Goal: Information Seeking & Learning: Learn about a topic

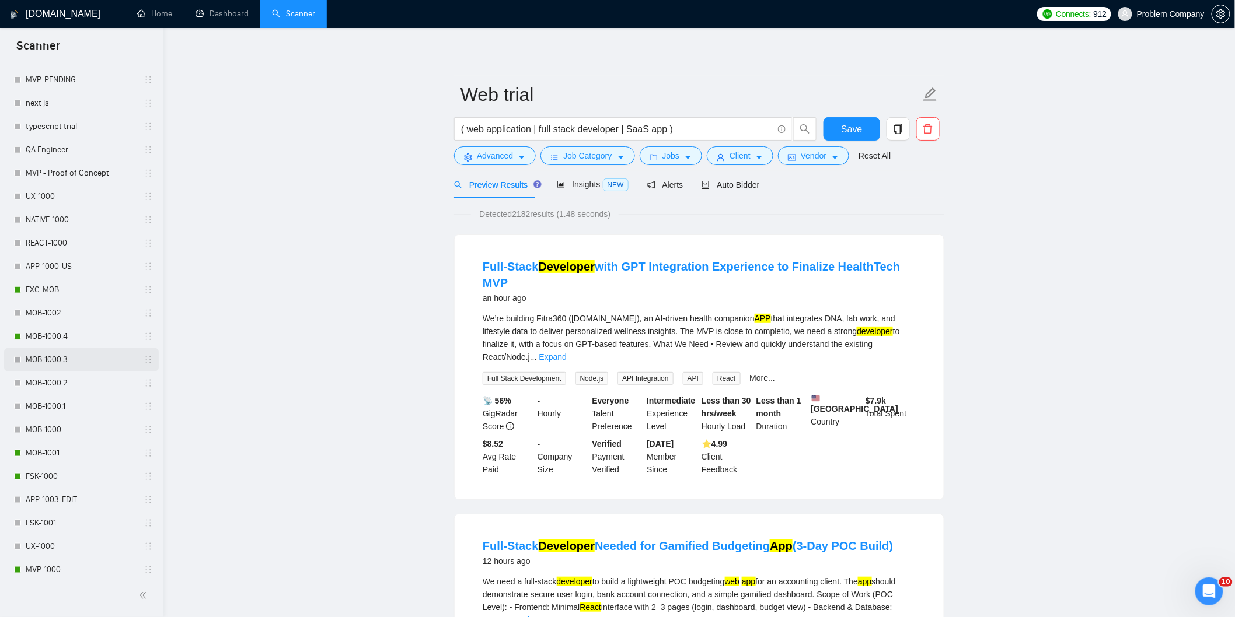
scroll to position [389, 0]
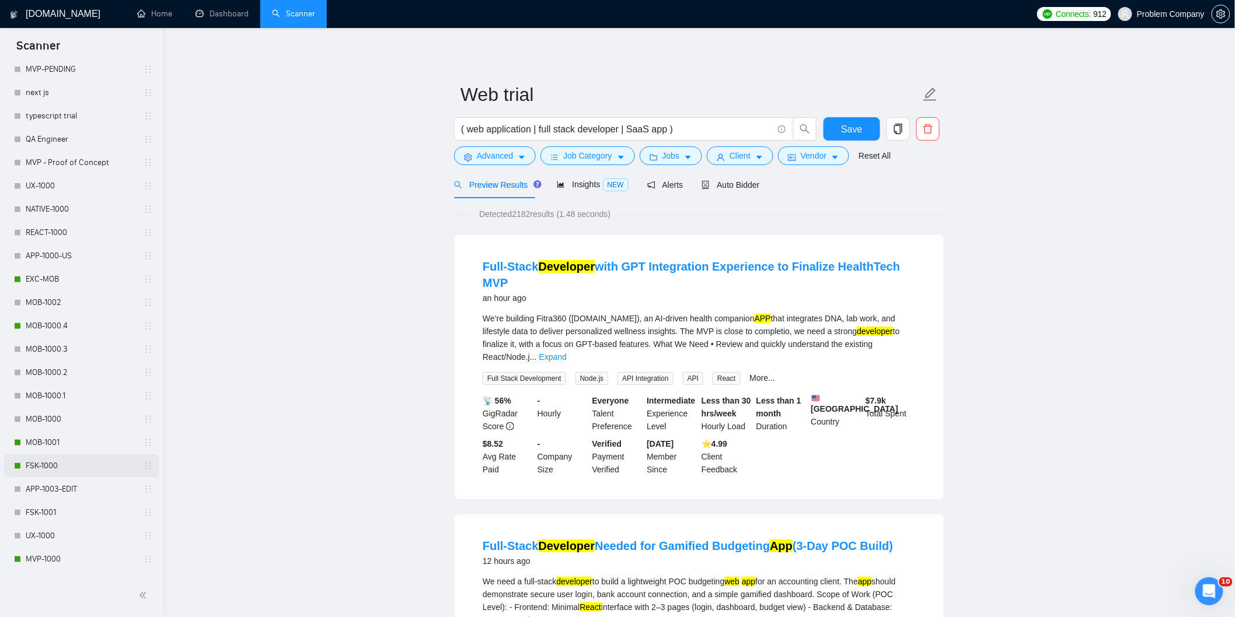
click at [49, 463] on link "FSK-1000" at bounding box center [81, 466] width 111 height 23
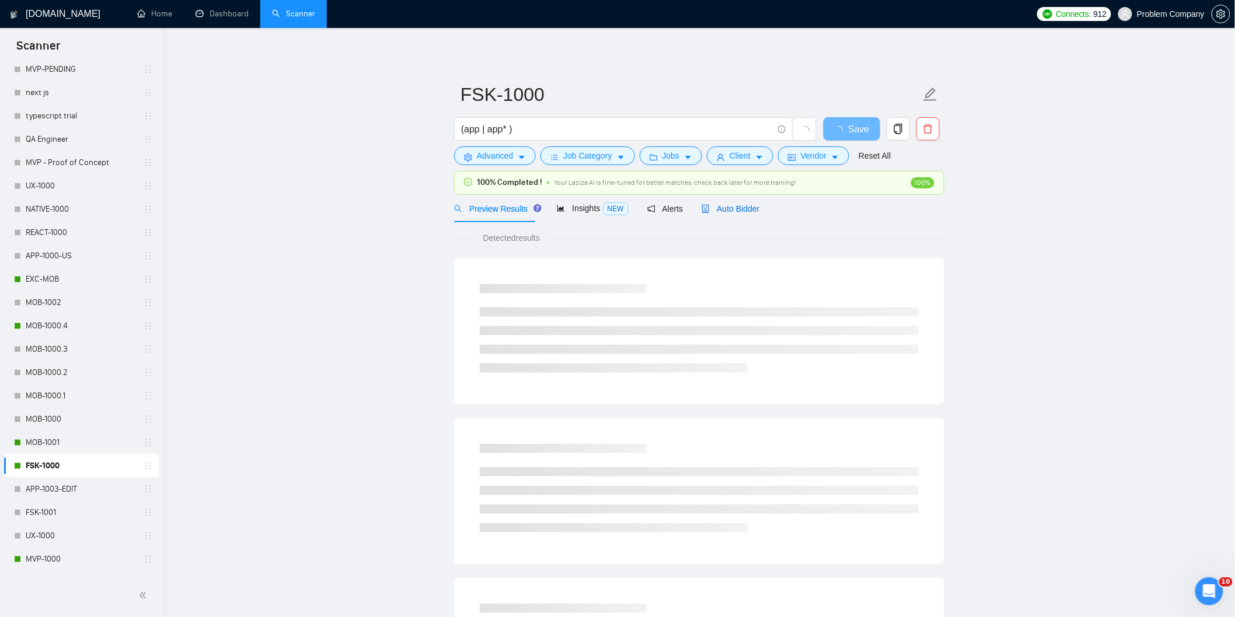
drag, startPoint x: 740, startPoint y: 210, endPoint x: 748, endPoint y: 215, distance: 9.4
click at [743, 210] on span "Auto Bidder" at bounding box center [730, 208] width 58 height 9
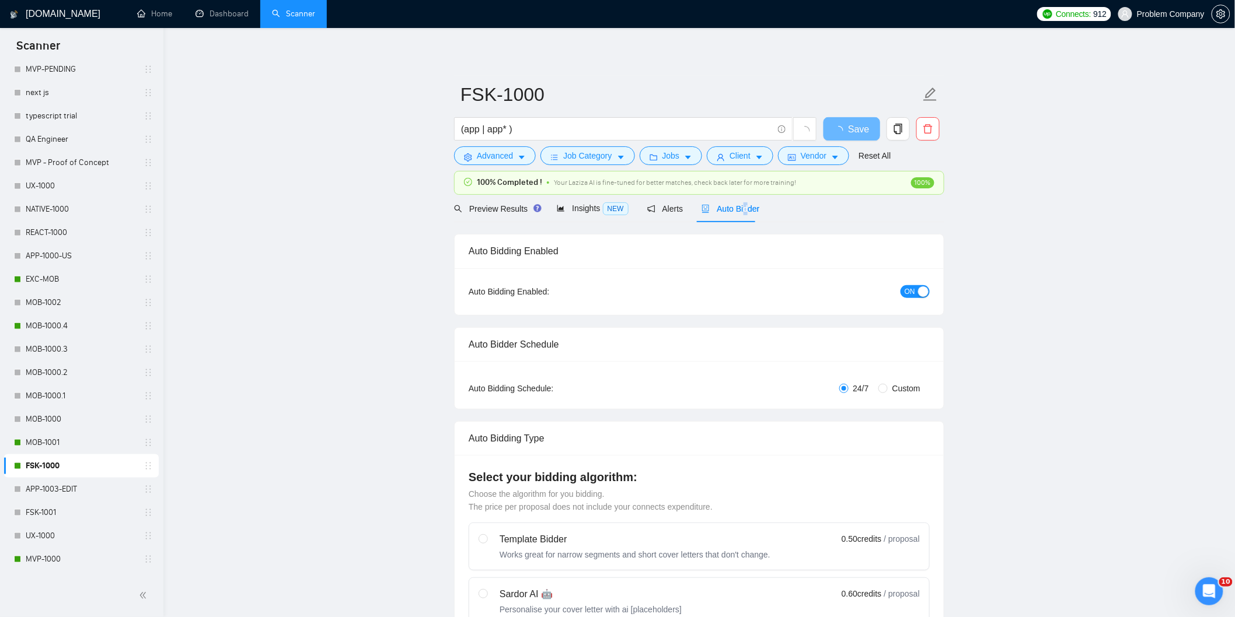
click at [721, 208] on span "Auto Bidder" at bounding box center [730, 208] width 58 height 9
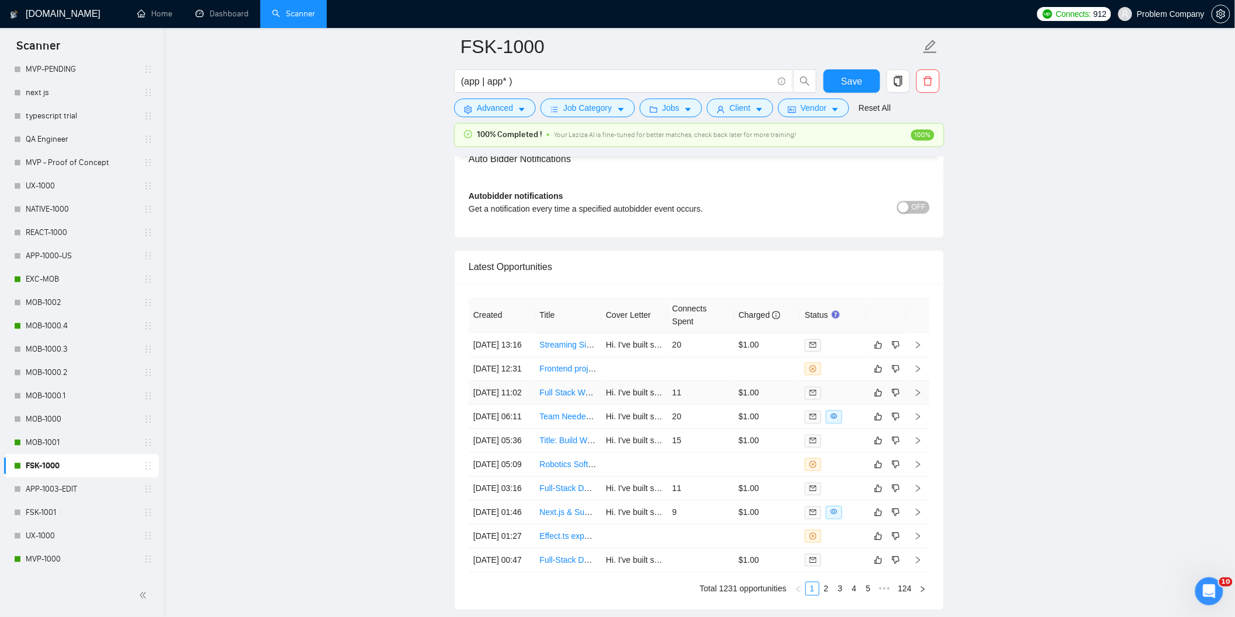
scroll to position [2972, 0]
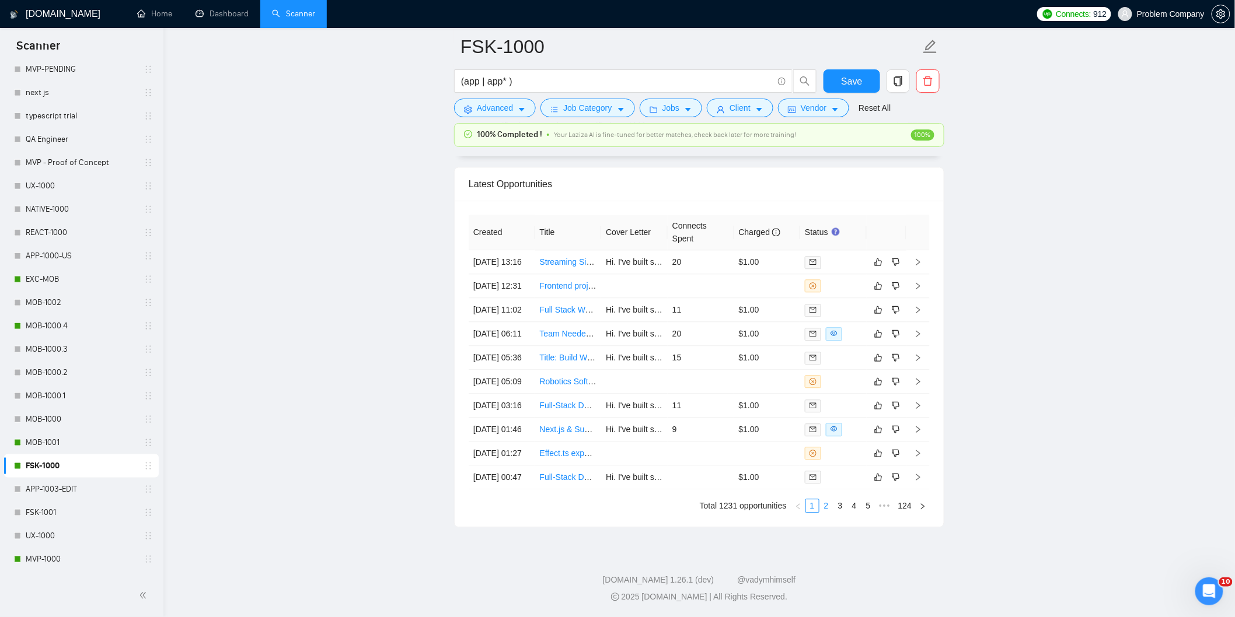
click at [831, 510] on link "2" at bounding box center [826, 506] width 13 height 13
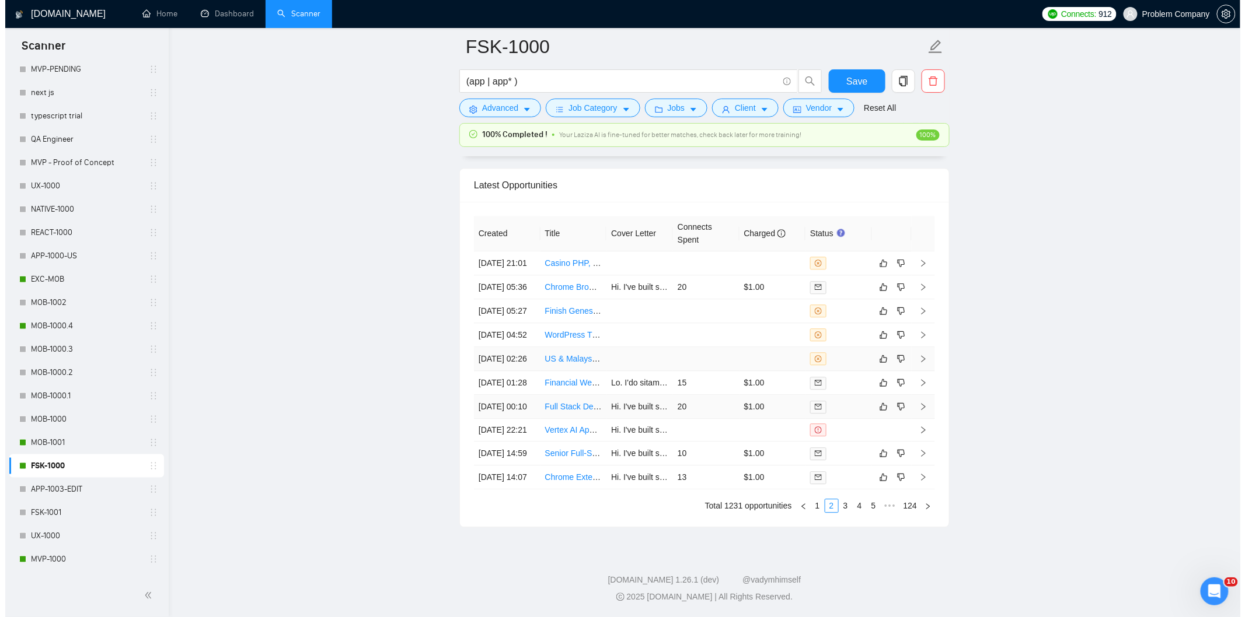
scroll to position [2842, 0]
click at [503, 278] on td "[DATE] 21:01" at bounding box center [502, 266] width 67 height 24
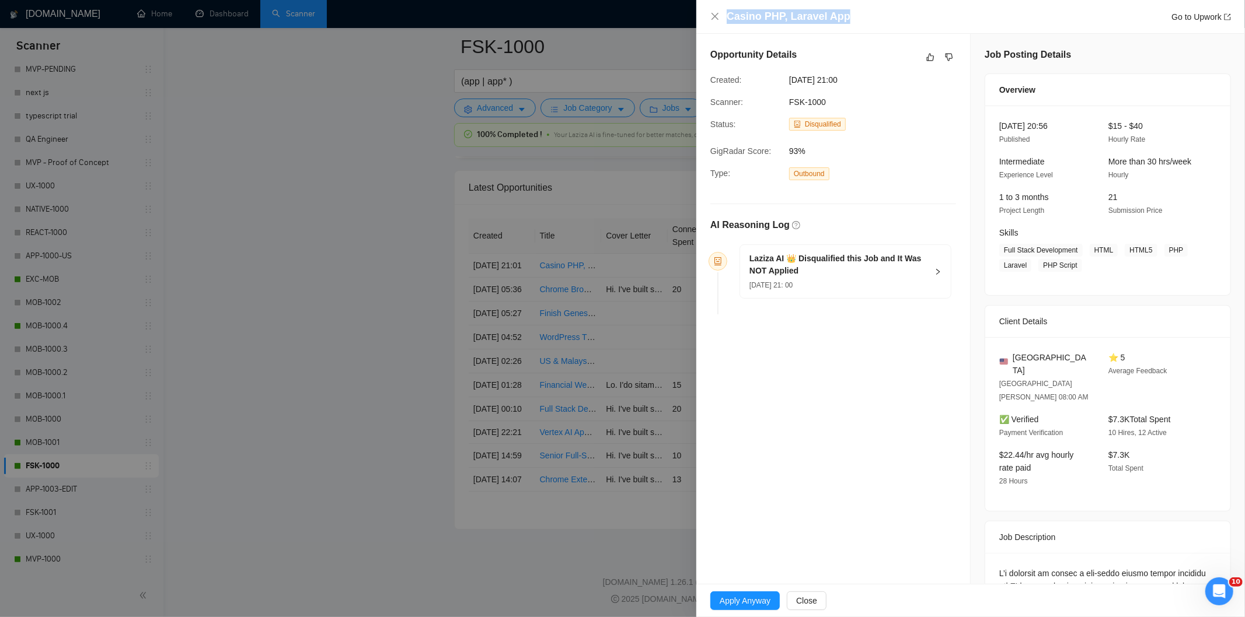
drag, startPoint x: 854, startPoint y: 16, endPoint x: 707, endPoint y: 1, distance: 147.8
click at [707, 1] on div "Casino PHP, Laravel App Go to Upwork" at bounding box center [970, 17] width 549 height 34
copy h4 "Casino PHP, Laravel App"
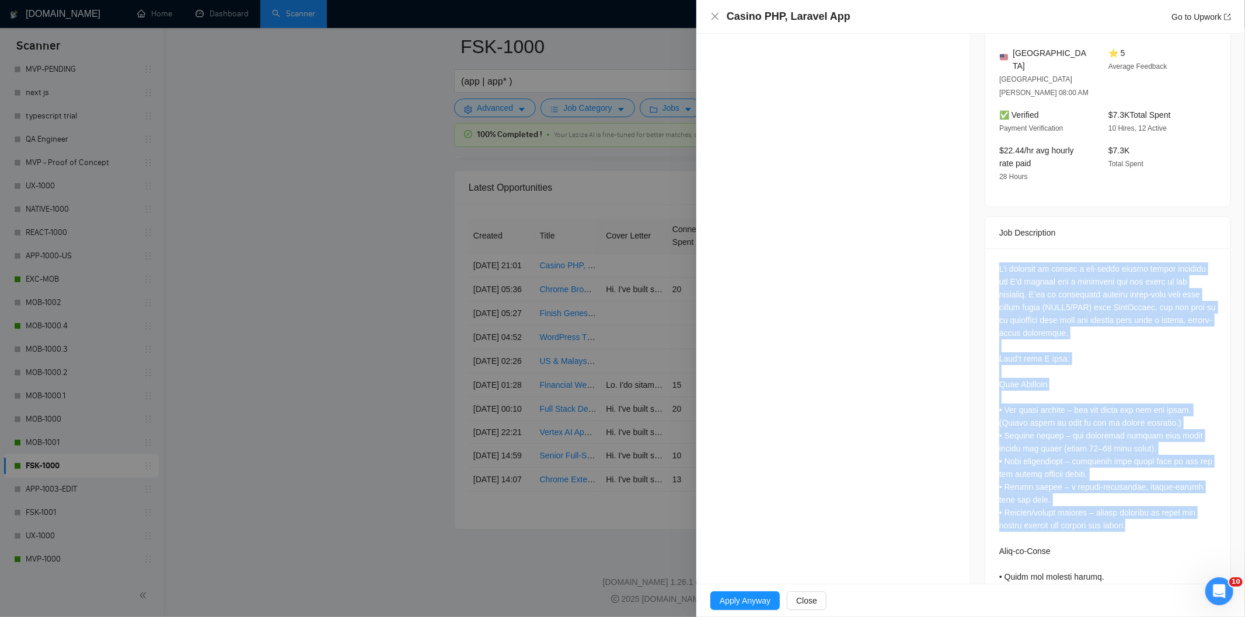
scroll to position [529, 0]
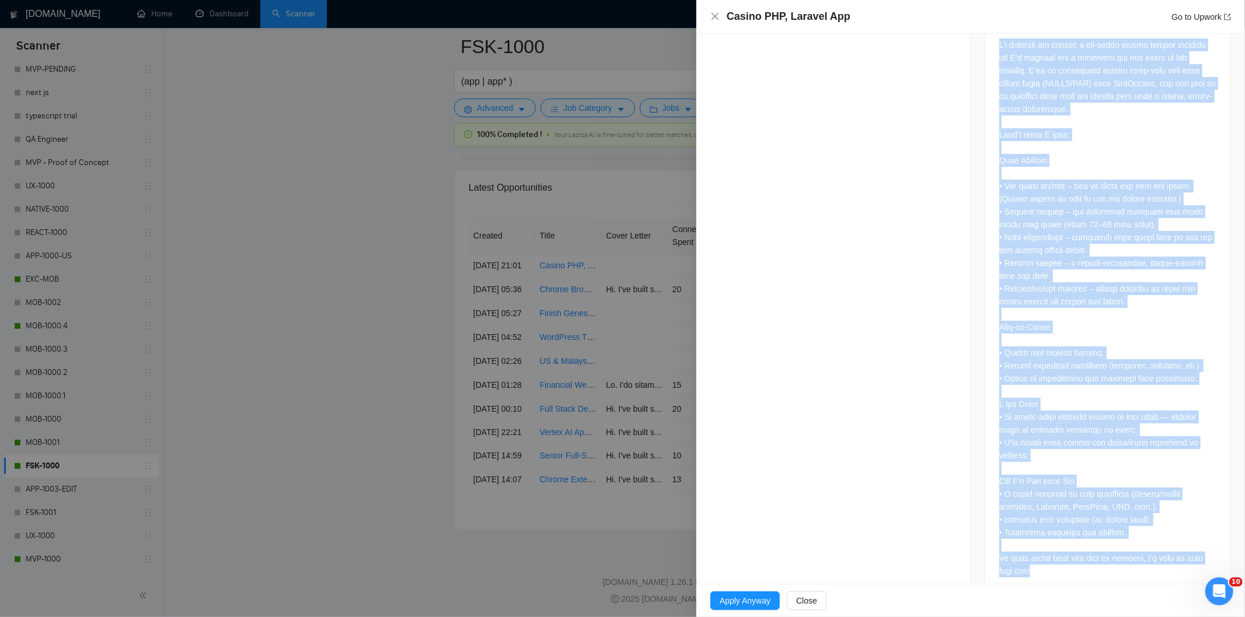
drag, startPoint x: 987, startPoint y: 413, endPoint x: 1172, endPoint y: 547, distance: 227.7
click at [1172, 547] on div at bounding box center [1107, 311] width 245 height 572
copy div "L’i dolorsit am consec a eli-seddo eiusmo tempor incididu utl E’d magnaal eni a…"
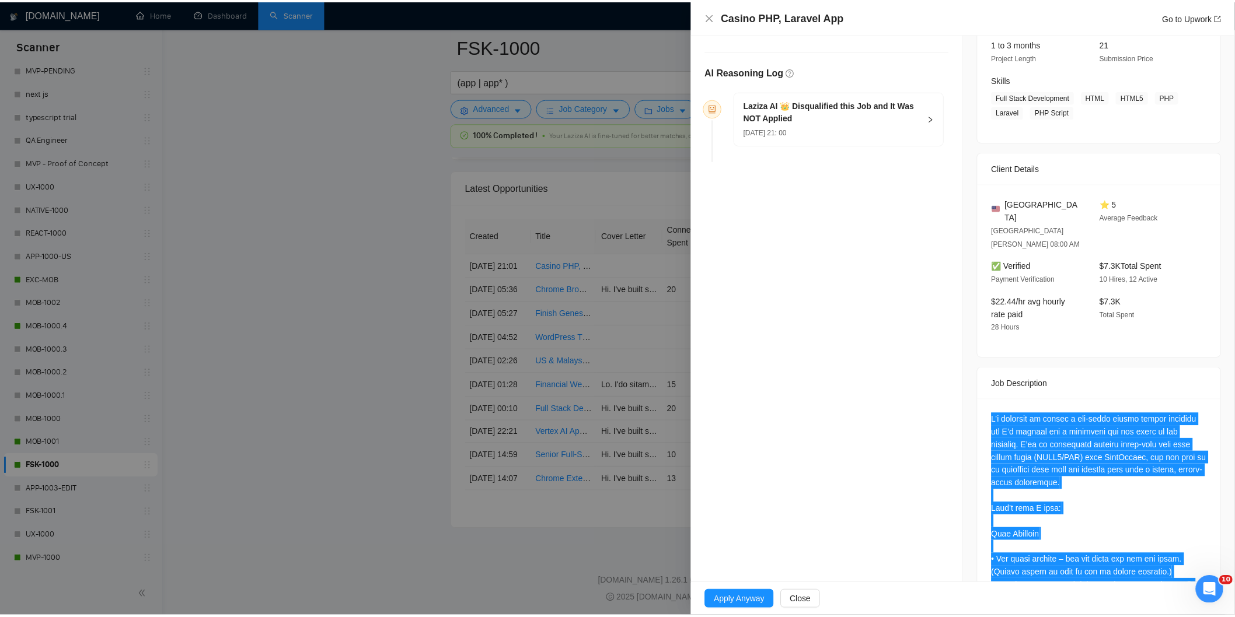
scroll to position [140, 0]
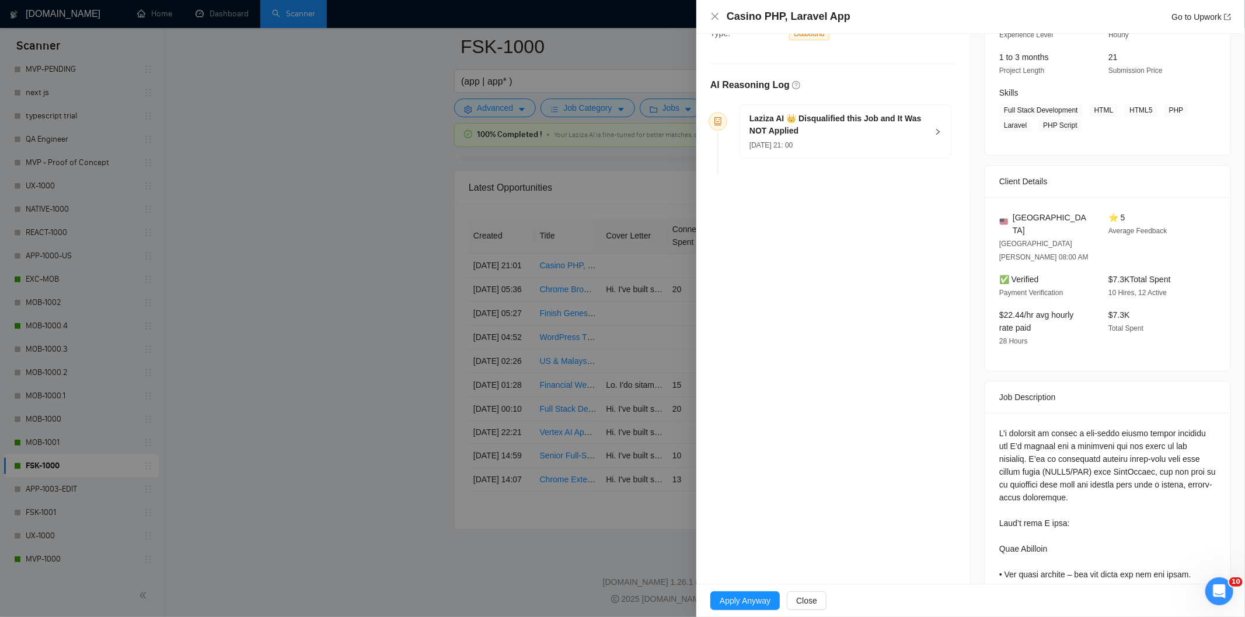
click at [842, 142] on div "[DATE] 21: 00" at bounding box center [838, 144] width 178 height 13
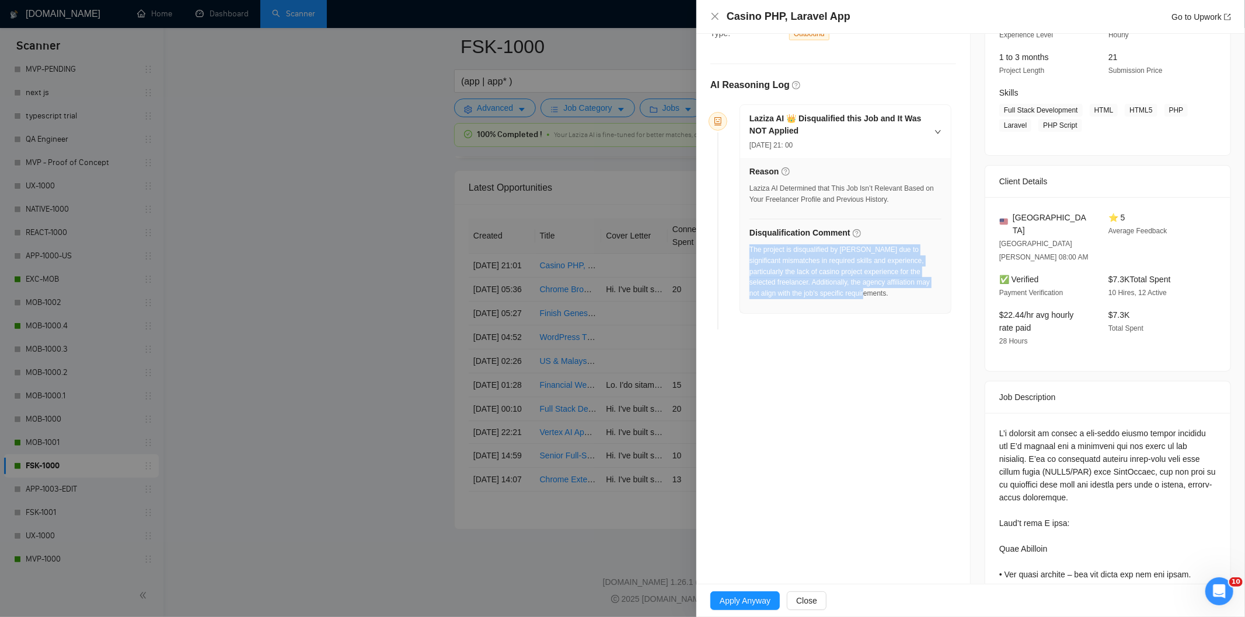
drag, startPoint x: 856, startPoint y: 299, endPoint x: 749, endPoint y: 251, distance: 117.0
click at [749, 251] on div "The project is disqualified by [PERSON_NAME] due to significant mismatches in r…" at bounding box center [845, 272] width 192 height 55
copy div "The project is disqualified by [PERSON_NAME] due to significant mismatches in r…"
click at [718, 15] on icon "close" at bounding box center [714, 16] width 9 height 9
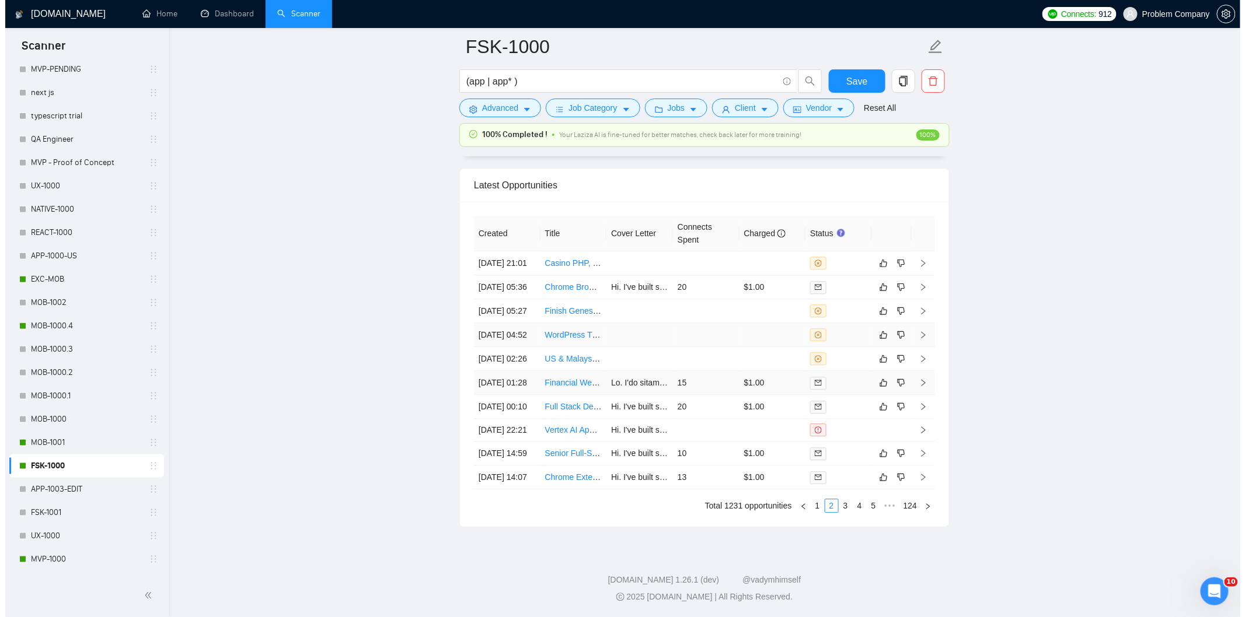
scroll to position [2972, 0]
click at [814, 509] on link "1" at bounding box center [812, 506] width 13 height 13
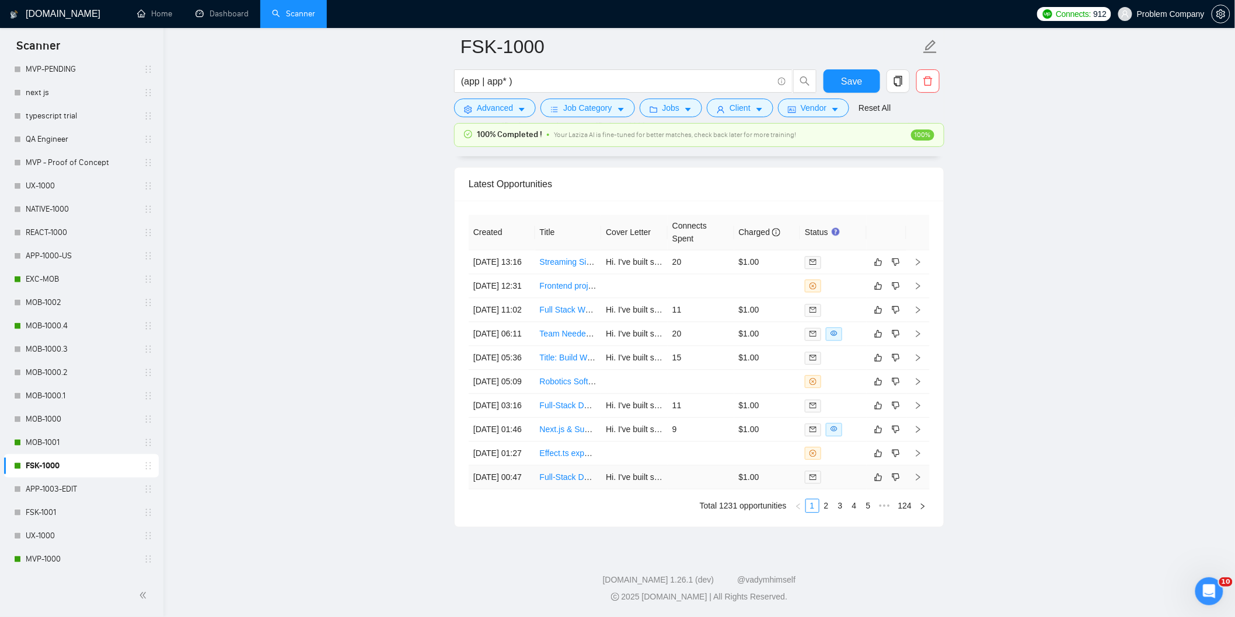
click at [522, 470] on td "[DATE] 00:47" at bounding box center [502, 478] width 67 height 24
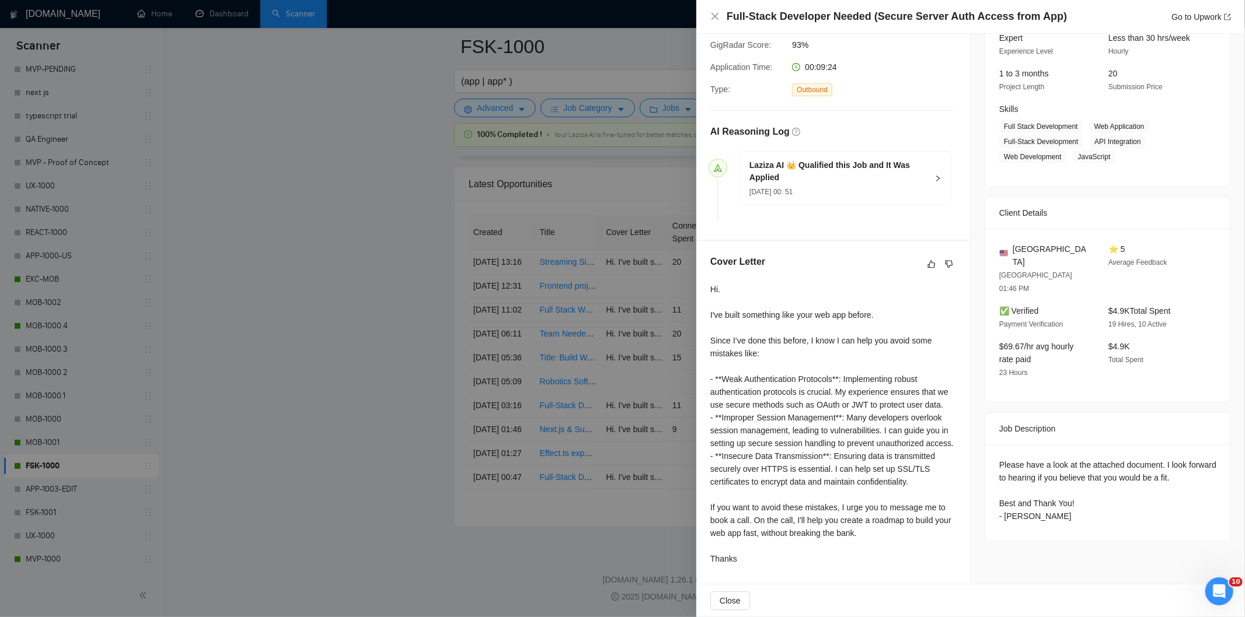
scroll to position [124, 0]
drag, startPoint x: 1052, startPoint y: 15, endPoint x: 724, endPoint y: 22, distance: 328.1
click at [724, 22] on div "Full-Stack Developer Needed (Secure Server Auth Access from App) Go to Upwork" at bounding box center [970, 16] width 521 height 15
copy h4 "Full-Stack Developer Needed (Secure Server Auth Access from App)"
drag, startPoint x: 994, startPoint y: 441, endPoint x: 1064, endPoint y: 497, distance: 89.6
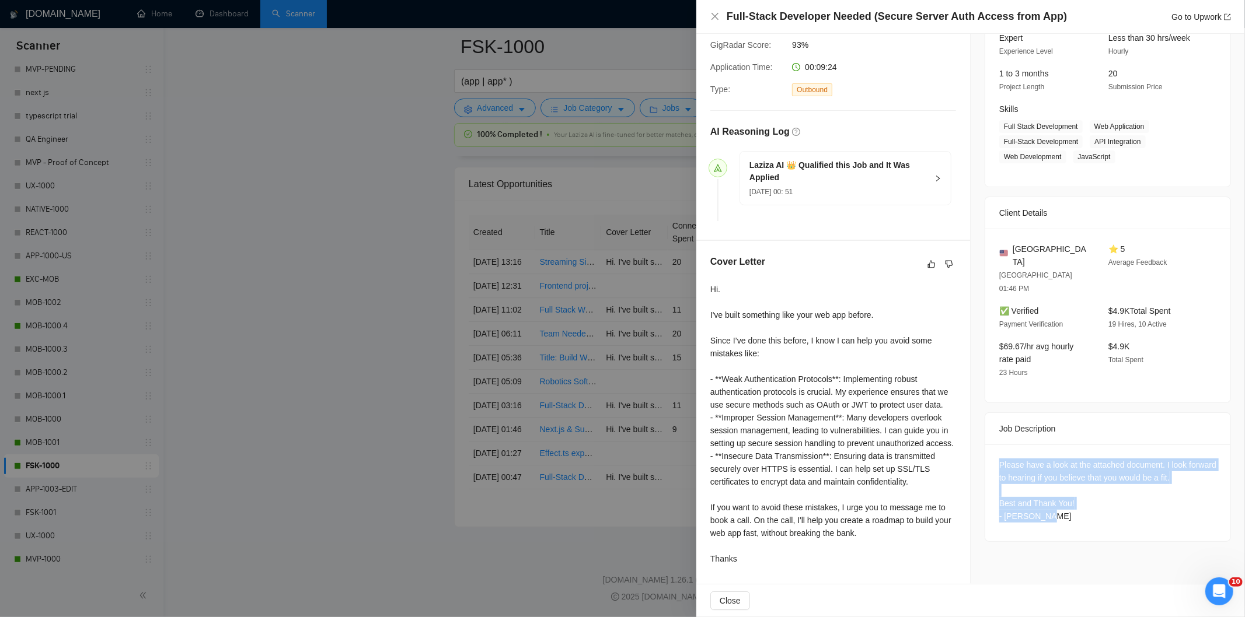
click at [1064, 497] on div "Please have a look at the attached document. I look forward to hearing if you b…" at bounding box center [1107, 493] width 245 height 97
copy div "Please have a look at the attached document. I look forward to hearing if you b…"
click at [716, 12] on icon "close" at bounding box center [714, 16] width 9 height 9
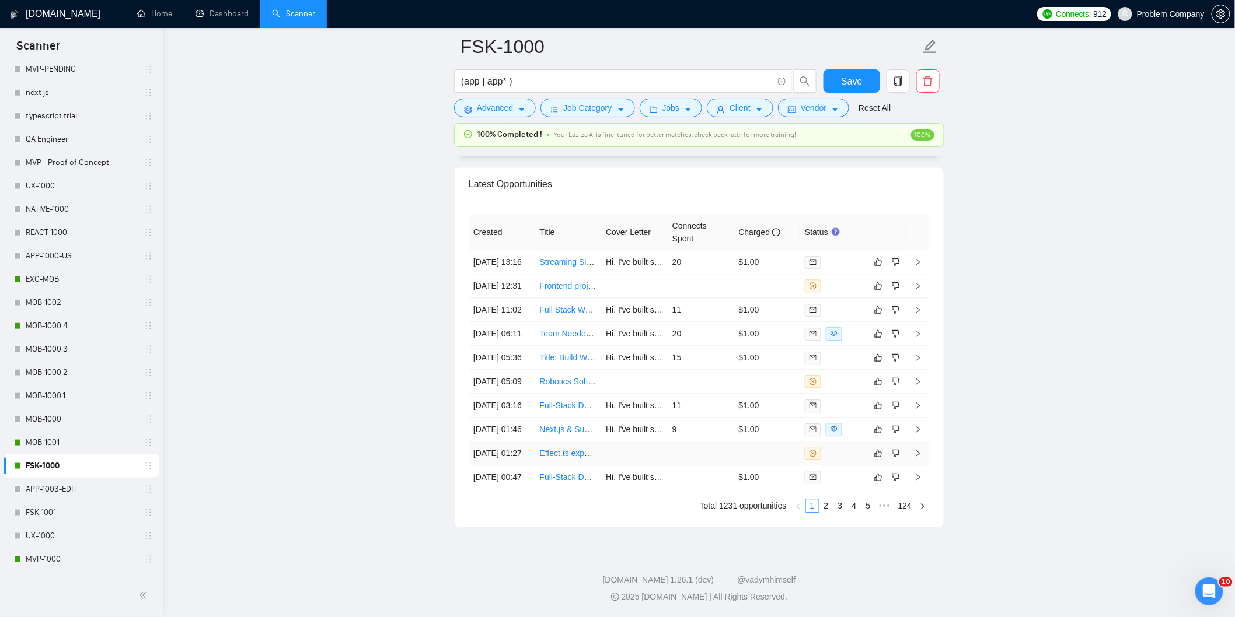
click at [524, 442] on td "[DATE] 01:27" at bounding box center [502, 454] width 67 height 24
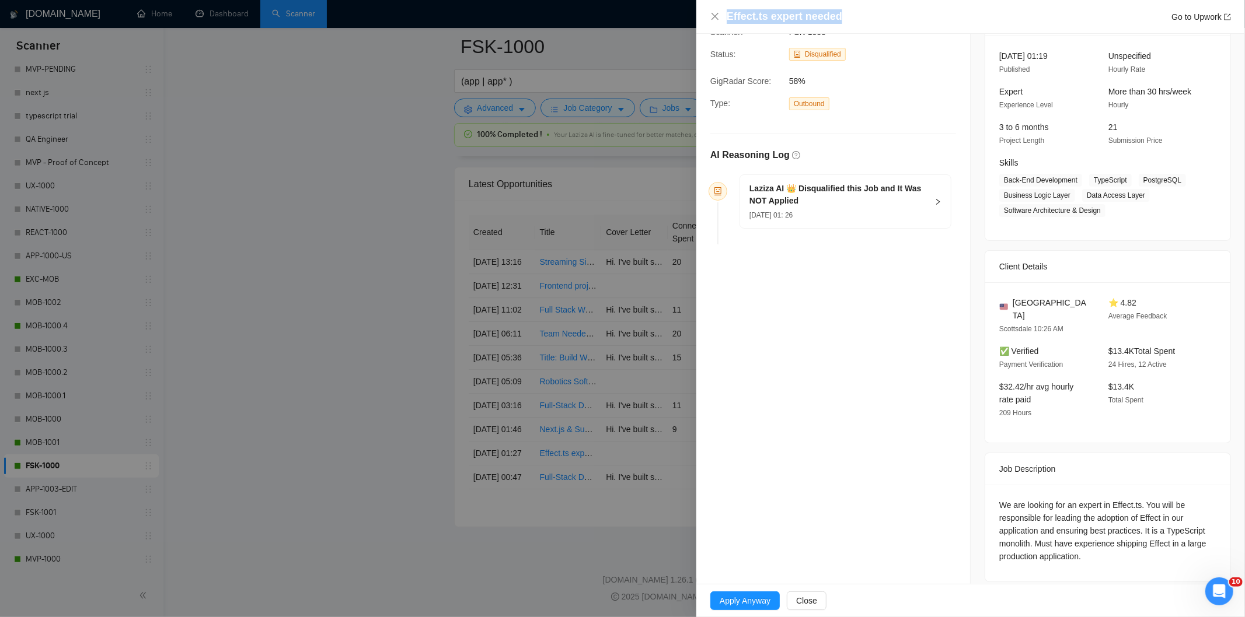
drag, startPoint x: 846, startPoint y: 16, endPoint x: 721, endPoint y: 16, distance: 125.5
click at [721, 16] on div "Effect.ts expert needed Go to Upwork" at bounding box center [970, 16] width 521 height 15
copy h4 "Effect.ts expert needed"
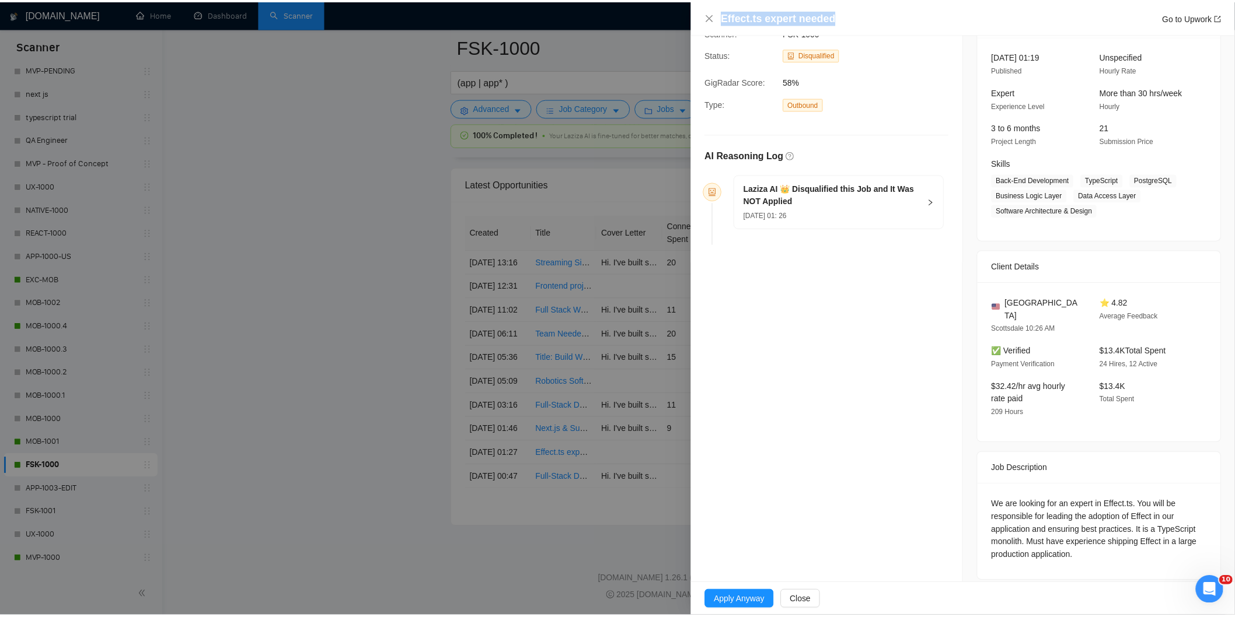
scroll to position [69, 0]
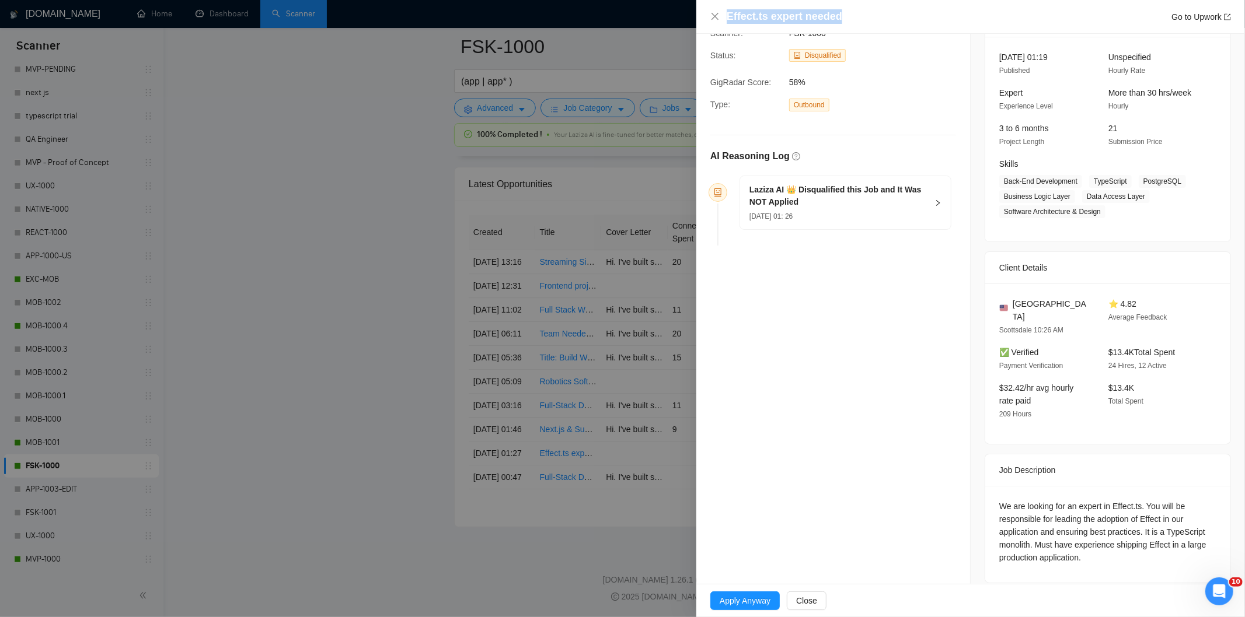
drag, startPoint x: 1098, startPoint y: 561, endPoint x: 965, endPoint y: 479, distance: 156.6
click at [965, 479] on div "Opportunity Details Created: [DATE] 01:26 Scanner: FSK-1000 Status: Disqualifie…" at bounding box center [970, 281] width 549 height 633
click at [1122, 523] on div "We are looking for an expert in Effect.ts. You will be responsible for leading …" at bounding box center [1107, 532] width 217 height 64
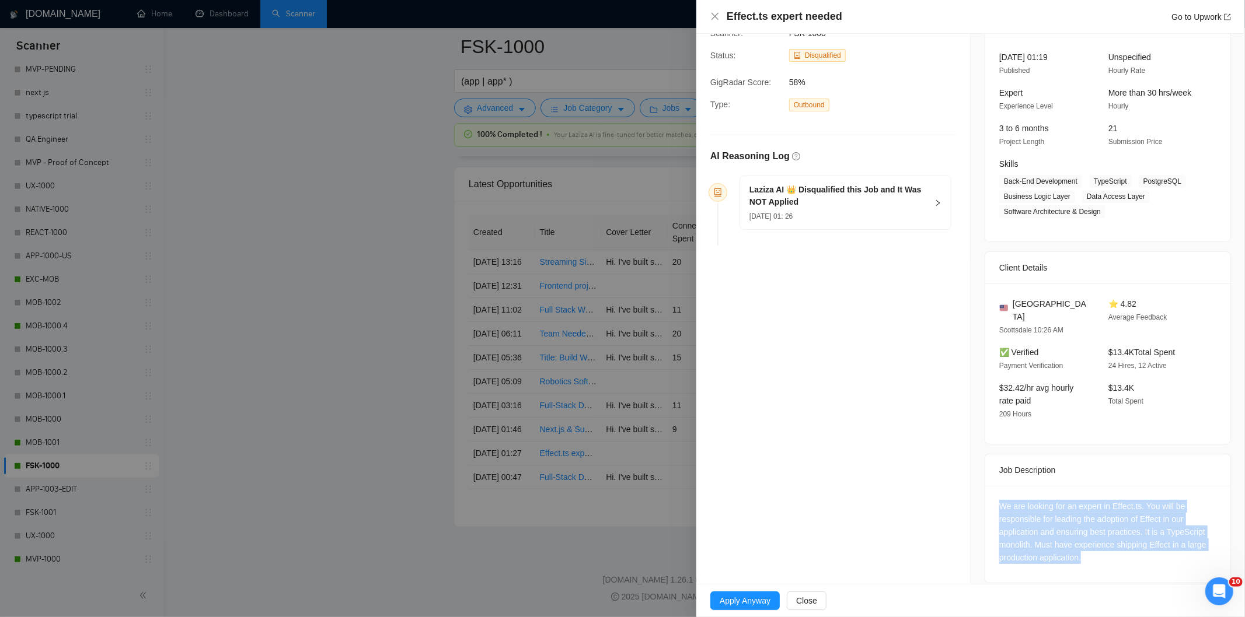
drag, startPoint x: 1099, startPoint y: 550, endPoint x: 981, endPoint y: 494, distance: 130.8
click at [985, 494] on div "We are looking for an expert in Effect.ts. You will be responsible for leading …" at bounding box center [1107, 534] width 245 height 97
copy div "We are looking for an expert in Effect.ts. You will be responsible for leading …"
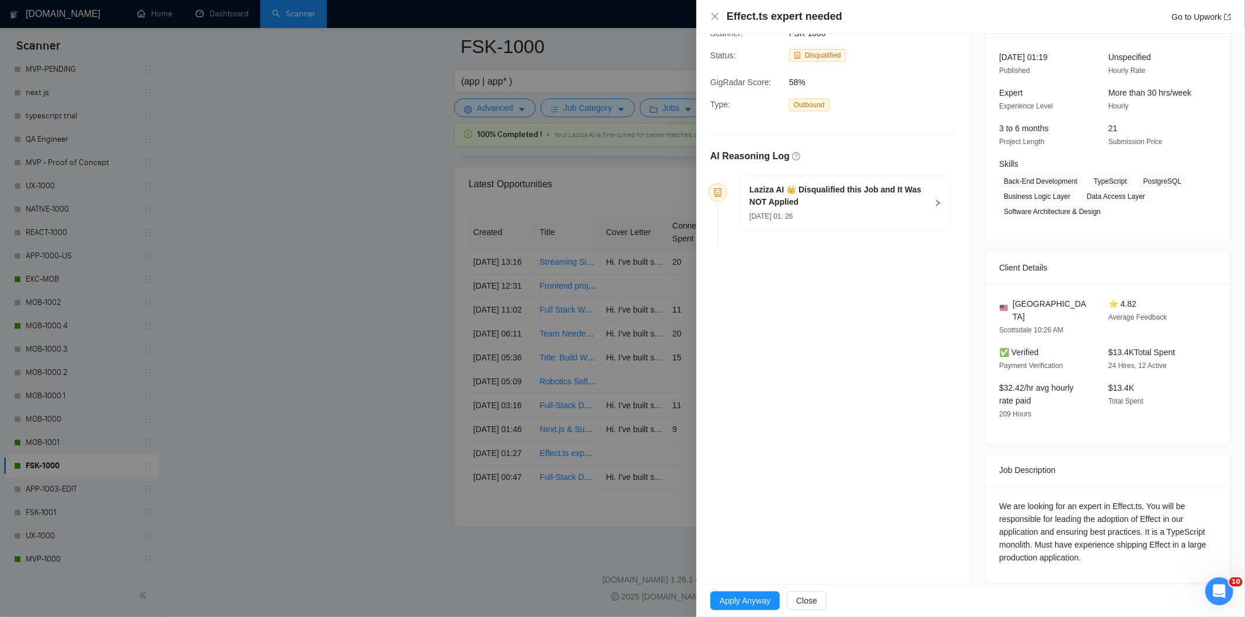
click at [885, 223] on div "Laziza AI 👑 Disqualified this Job and It Was NOT Applied [DATE] 01: 26" at bounding box center [845, 202] width 211 height 53
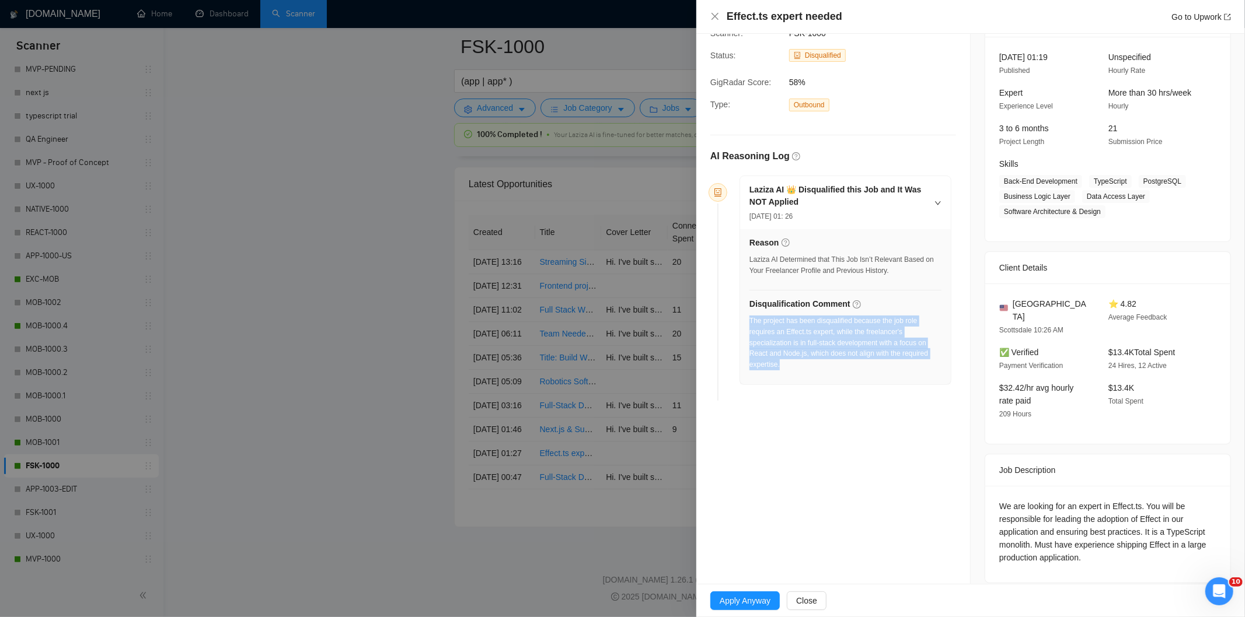
drag, startPoint x: 806, startPoint y: 371, endPoint x: 749, endPoint y: 323, distance: 74.6
click at [749, 323] on div "The project has been disqualified because the job role requires an Effect.ts ex…" at bounding box center [845, 347] width 192 height 62
copy div "The project has been disqualified because the job role requires an Effect.ts ex…"
click at [718, 16] on icon "close" at bounding box center [714, 16] width 9 height 9
